Goal: Find specific page/section

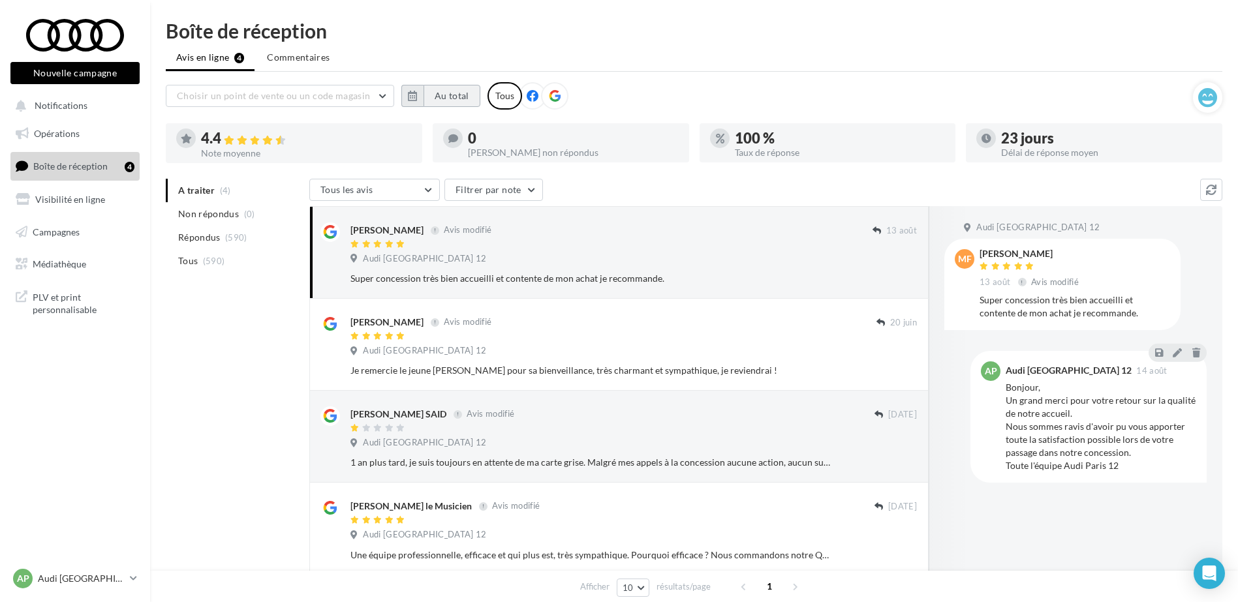
click at [456, 102] on button "Au total" at bounding box center [452, 96] width 57 height 22
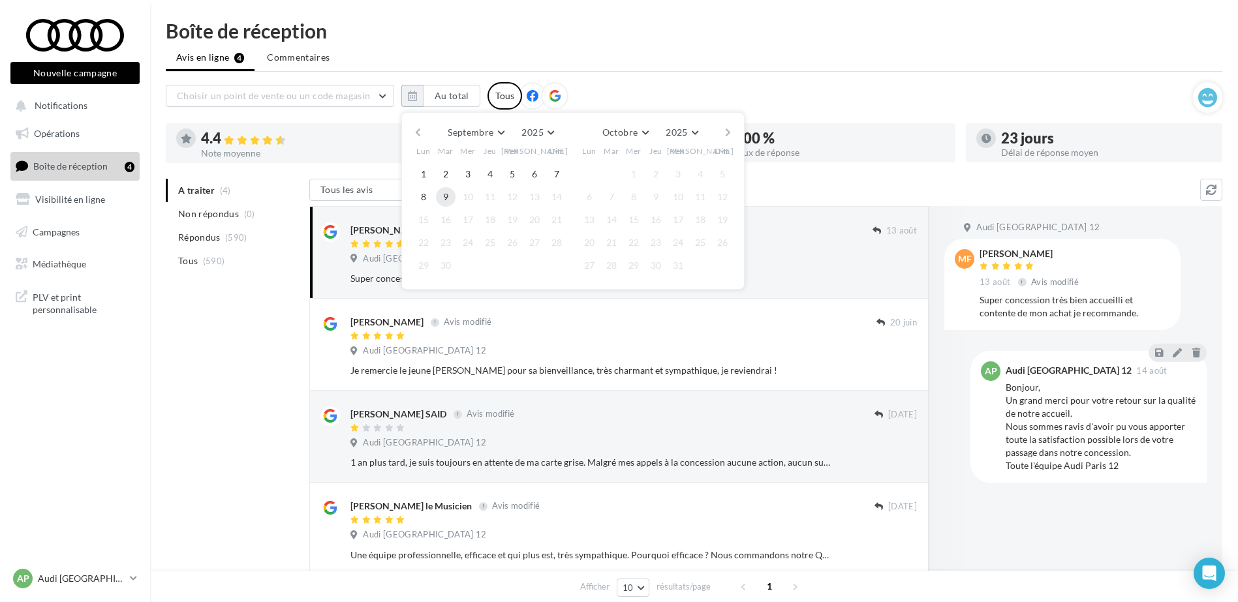
click at [448, 193] on button "9" at bounding box center [446, 197] width 20 height 20
click at [414, 132] on button "button" at bounding box center [417, 132] width 11 height 18
click at [415, 132] on button "button" at bounding box center [417, 132] width 11 height 18
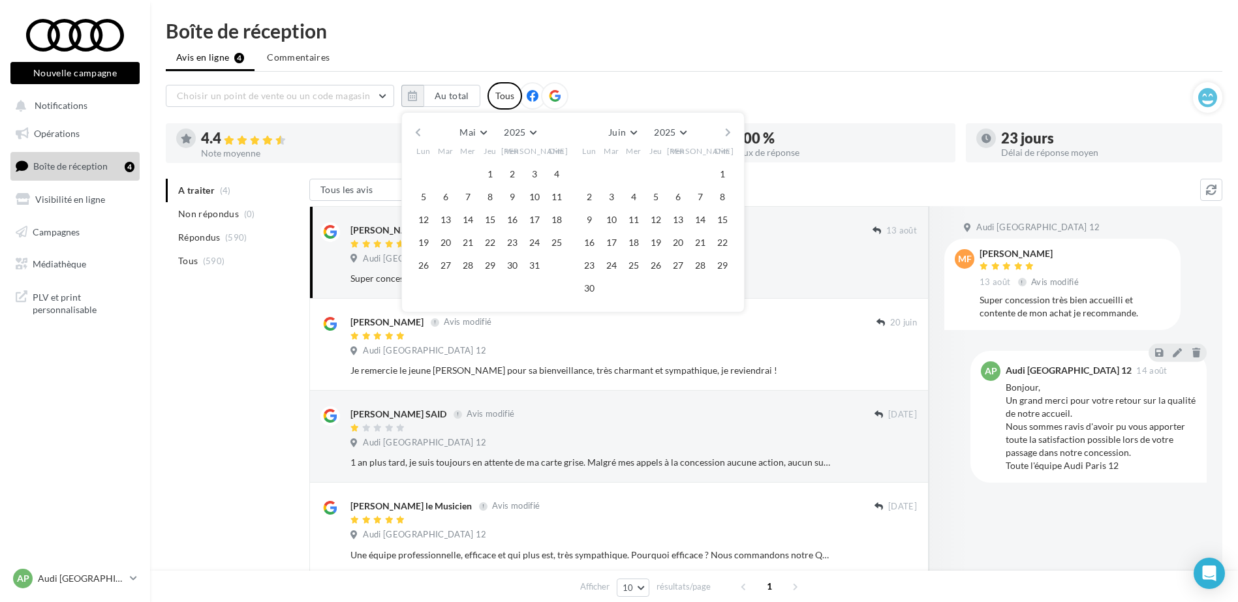
click at [415, 132] on button "button" at bounding box center [417, 132] width 11 height 18
click at [609, 176] on button "1" at bounding box center [612, 174] width 20 height 20
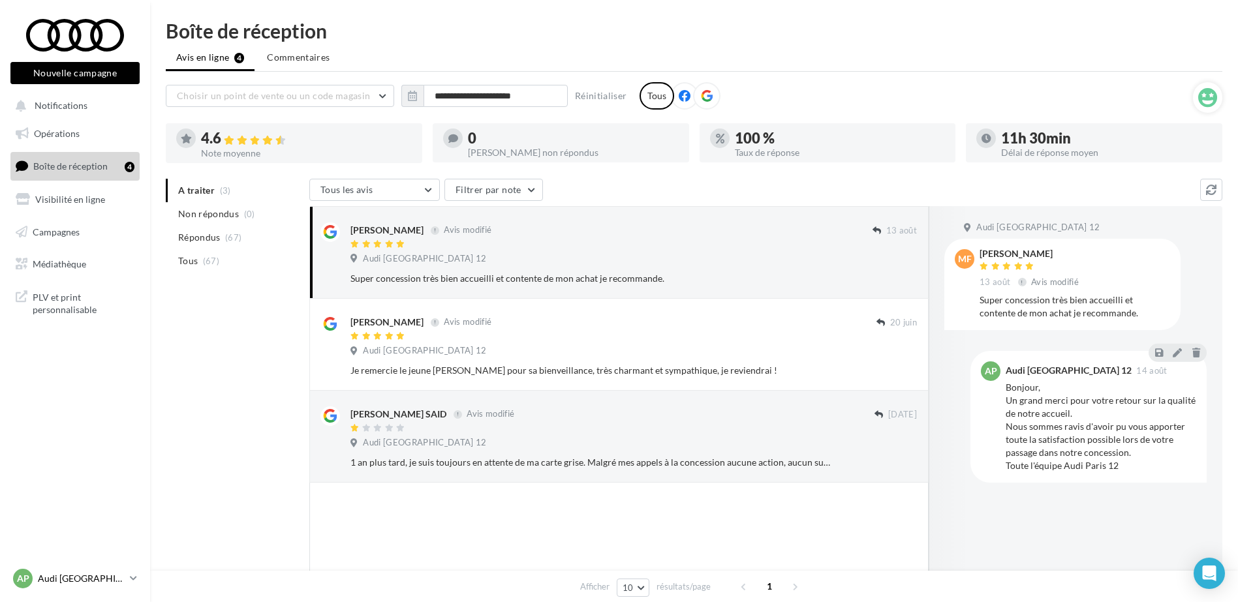
click at [98, 570] on div "AP Audi PARIS audi-75012-mon" at bounding box center [69, 579] width 112 height 20
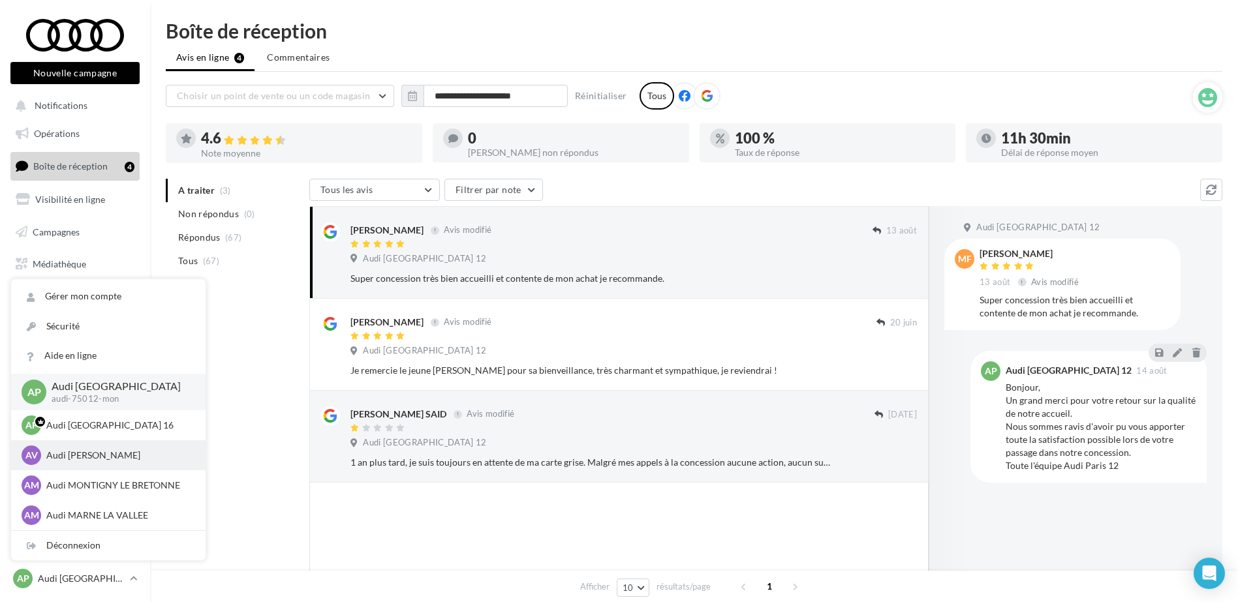
click at [110, 457] on p "Audi [PERSON_NAME]" at bounding box center [118, 455] width 144 height 13
